Goal: Task Accomplishment & Management: Manage account settings

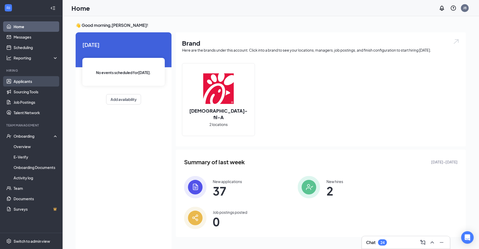
click at [31, 84] on link "Applicants" at bounding box center [36, 81] width 45 height 10
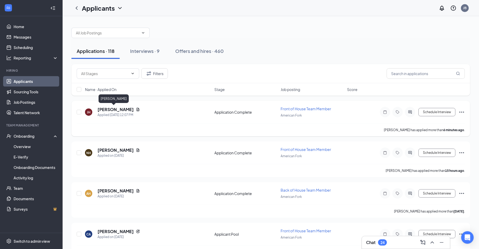
click at [109, 108] on h5 "[PERSON_NAME]" at bounding box center [116, 110] width 36 height 6
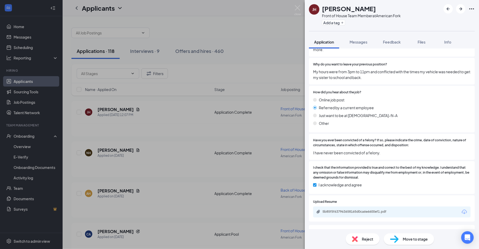
scroll to position [508, 0]
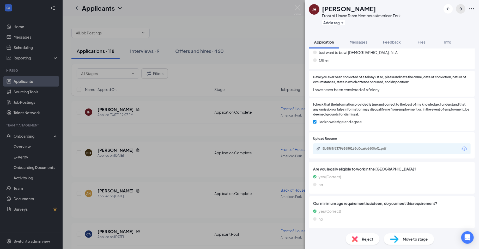
click at [459, 10] on icon "ArrowRight" at bounding box center [461, 9] width 6 height 6
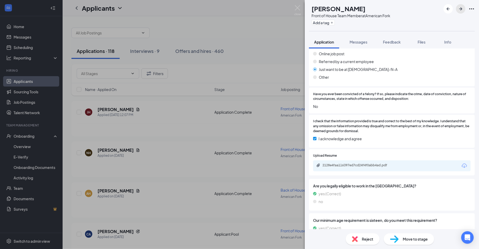
scroll to position [500, 0]
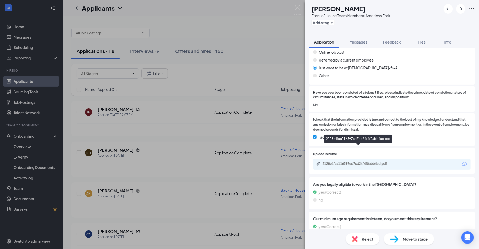
click at [352, 162] on div "2128e4faa116397ed7cd24f4f0abb4ad.pdf" at bounding box center [359, 164] width 73 height 4
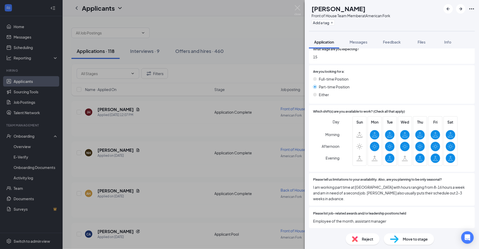
scroll to position [97, 0]
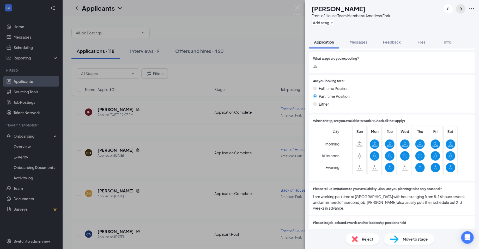
click at [462, 9] on icon "ArrowRight" at bounding box center [460, 8] width 3 height 3
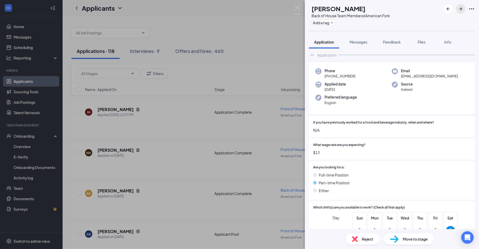
scroll to position [8, 0]
click at [459, 10] on icon "ArrowRight" at bounding box center [461, 9] width 6 height 6
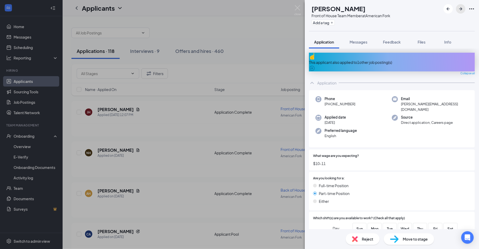
click at [461, 12] on button "button" at bounding box center [460, 8] width 9 height 9
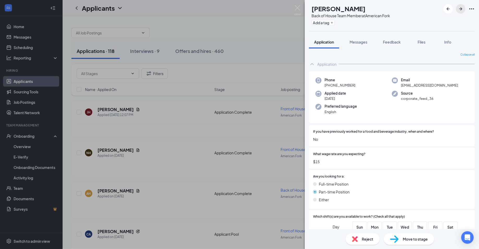
click at [459, 10] on icon "ArrowRight" at bounding box center [461, 9] width 6 height 6
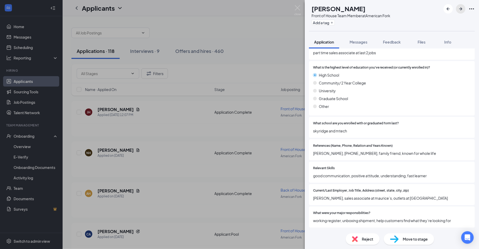
scroll to position [269, 0]
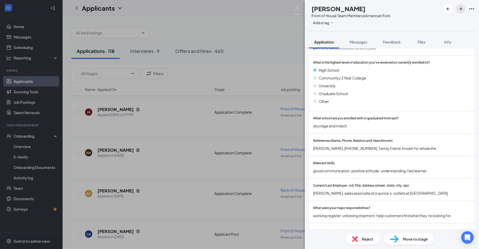
click at [460, 10] on icon "ArrowRight" at bounding box center [461, 9] width 6 height 6
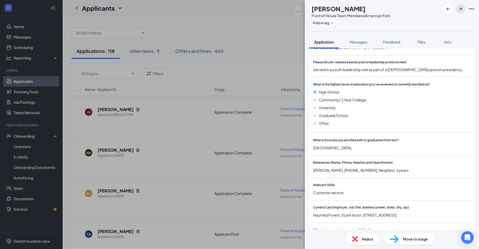
scroll to position [250, 0]
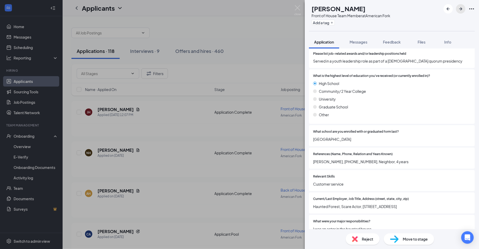
click at [463, 8] on icon "ArrowRight" at bounding box center [461, 9] width 6 height 6
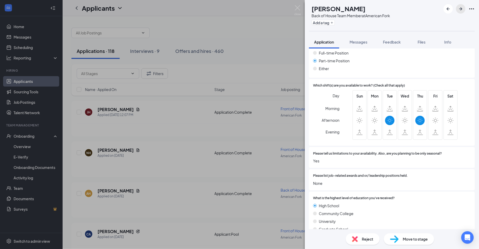
scroll to position [151, 0]
